Goal: Task Accomplishment & Management: Manage account settings

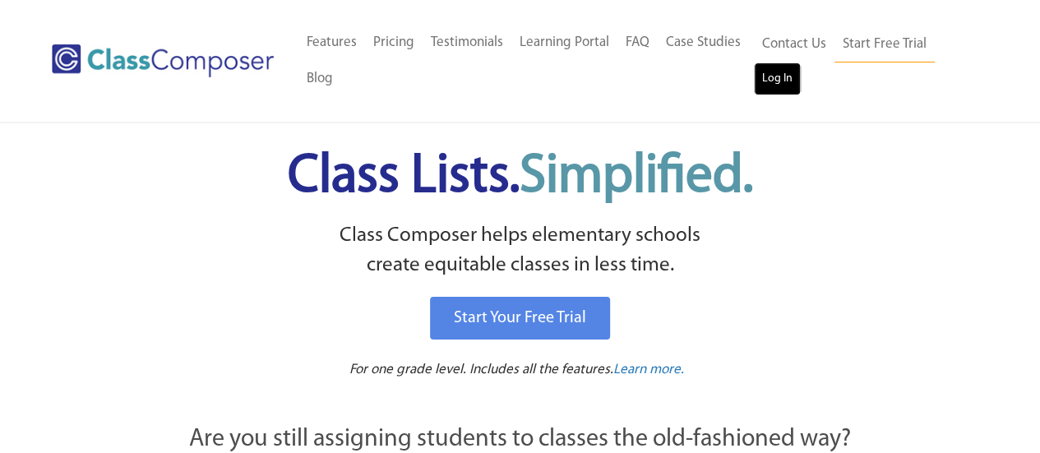
click at [789, 78] on link "Log In" at bounding box center [777, 78] width 47 height 33
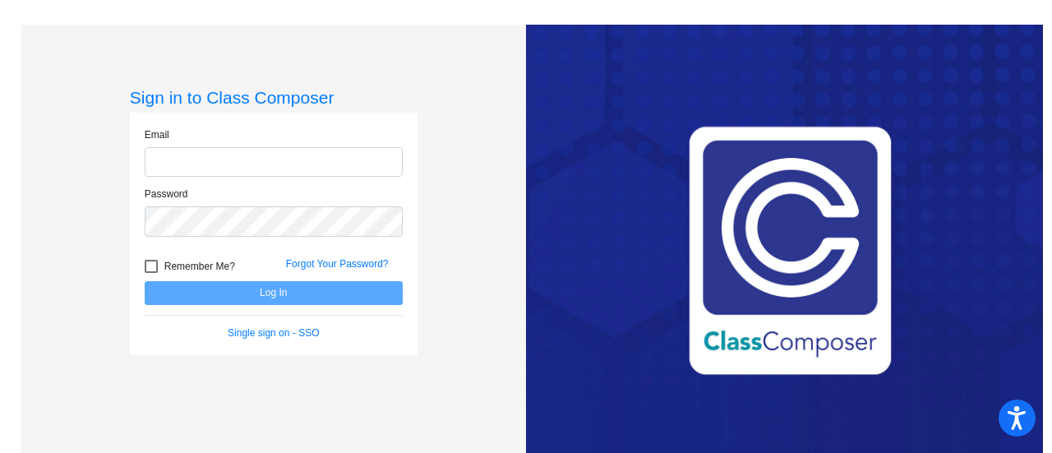
click at [266, 159] on input "email" at bounding box center [274, 162] width 258 height 30
click at [273, 159] on input "email" at bounding box center [274, 162] width 258 height 30
type input "mercera@fowlervilleschools.org"
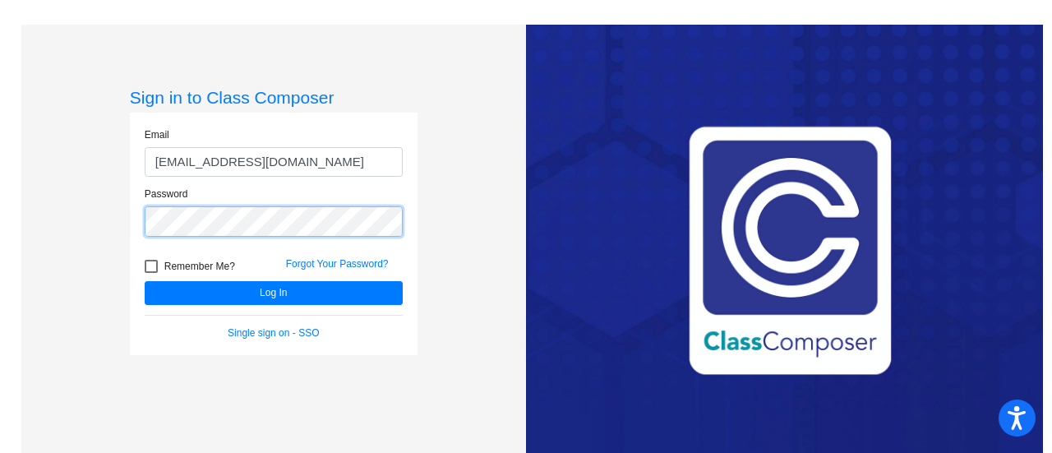
click at [145, 281] on button "Log In" at bounding box center [274, 293] width 258 height 24
